Goal: Transaction & Acquisition: Book appointment/travel/reservation

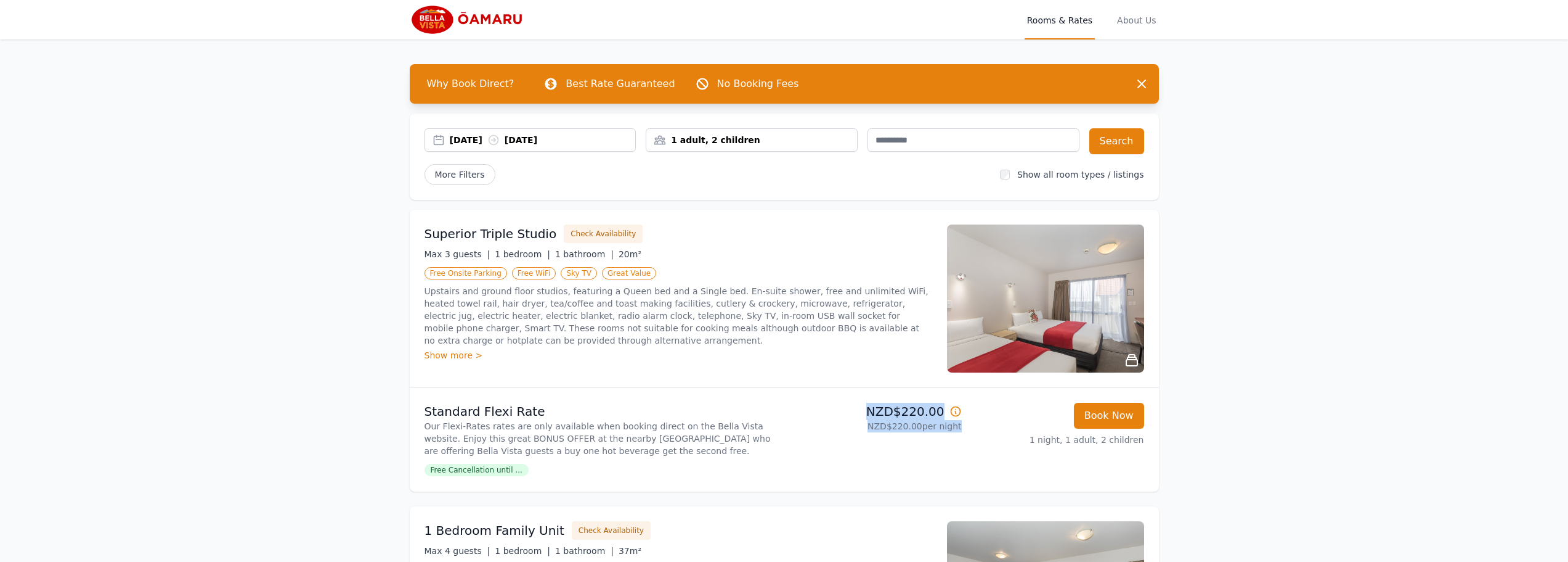
drag, startPoint x: 881, startPoint y: 411, endPoint x: 1012, endPoint y: 426, distance: 131.9
click at [1012, 426] on li "Standard Flexi Rate Our Flexi-Rates rates are only available when booking direc…" at bounding box center [784, 439] width 750 height 104
click at [1008, 430] on div "Book Now 1 night, 1 adult, 2 children" at bounding box center [1057, 439] width 172 height 74
drag, startPoint x: 1002, startPoint y: 422, endPoint x: 910, endPoint y: 401, distance: 94.4
click at [838, 401] on li "Standard Flexi Rate Our Flexi-Rates rates are only available when booking direc…" at bounding box center [784, 439] width 750 height 104
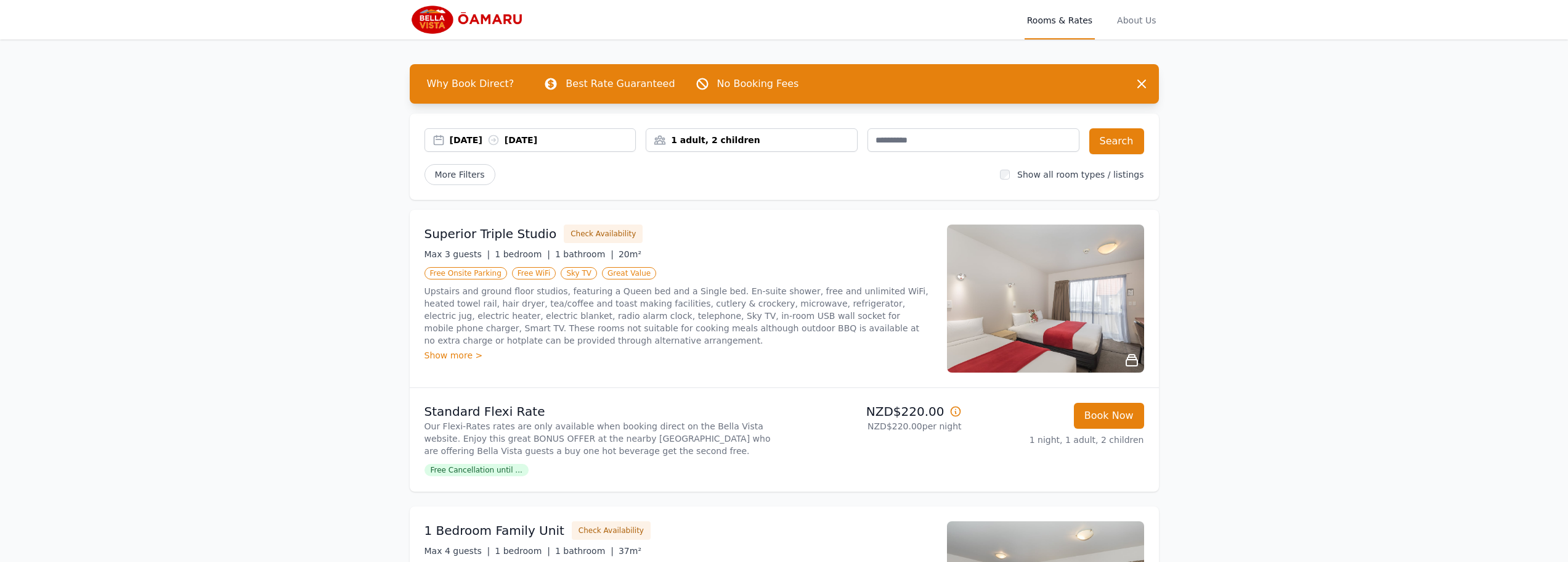
click at [984, 431] on div "Book Now 1 night, 1 adult, 2 children" at bounding box center [1057, 439] width 172 height 74
drag, startPoint x: 989, startPoint y: 427, endPoint x: 811, endPoint y: 413, distance: 178.5
click at [811, 413] on li "Standard Flexi Rate Our Flexi-Rates rates are only available when booking direc…" at bounding box center [784, 439] width 750 height 104
click at [1426, 392] on div "Open main menu Rooms & Rates About Us Why Book Direct? Best Rate Guaranteed No …" at bounding box center [784, 475] width 1568 height 950
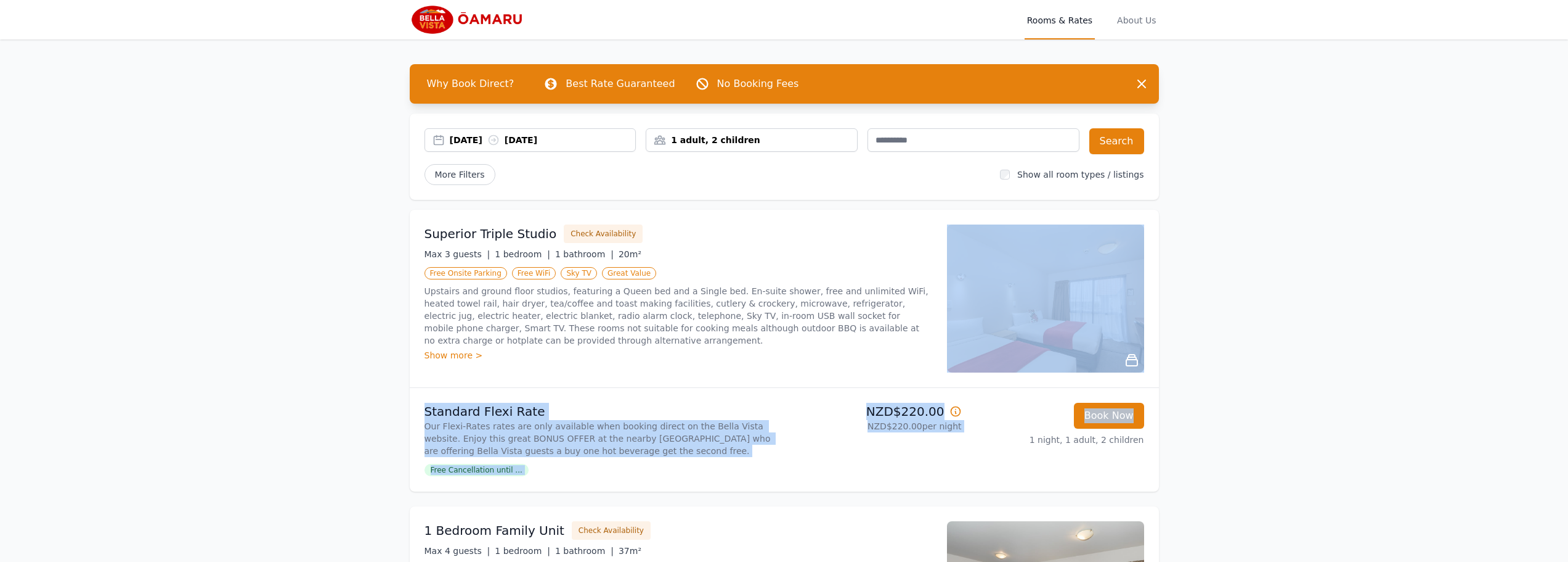
drag, startPoint x: 1186, startPoint y: 248, endPoint x: 1503, endPoint y: 47, distance: 375.4
click at [1543, 300] on div "Open main menu Rooms & Rates About Us Why Book Direct? Best Rate Guaranteed No …" at bounding box center [784, 475] width 1568 height 950
